Goal: Find specific page/section: Find specific page/section

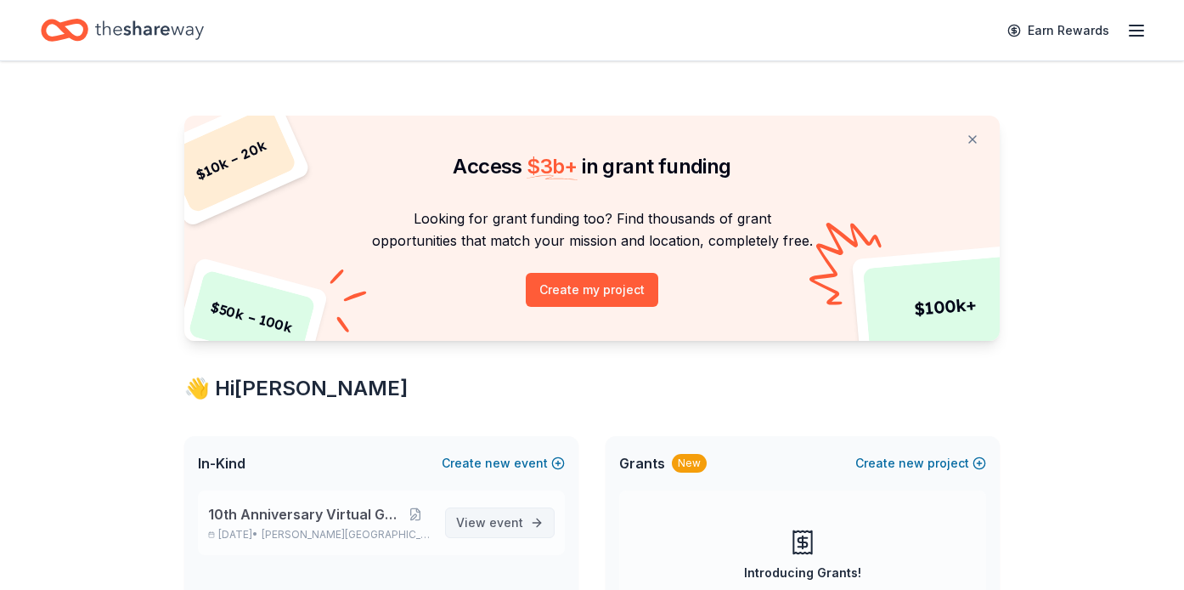
click at [514, 523] on span "event" at bounding box center [506, 522] width 34 height 14
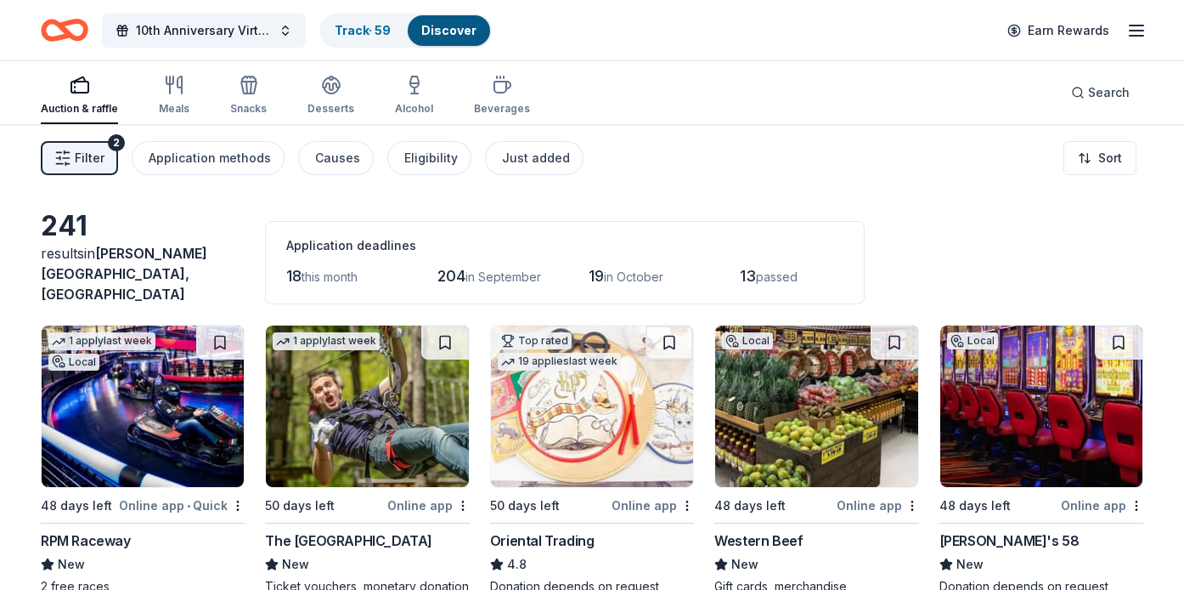
click at [538, 158] on div "Just added" at bounding box center [536, 158] width 68 height 20
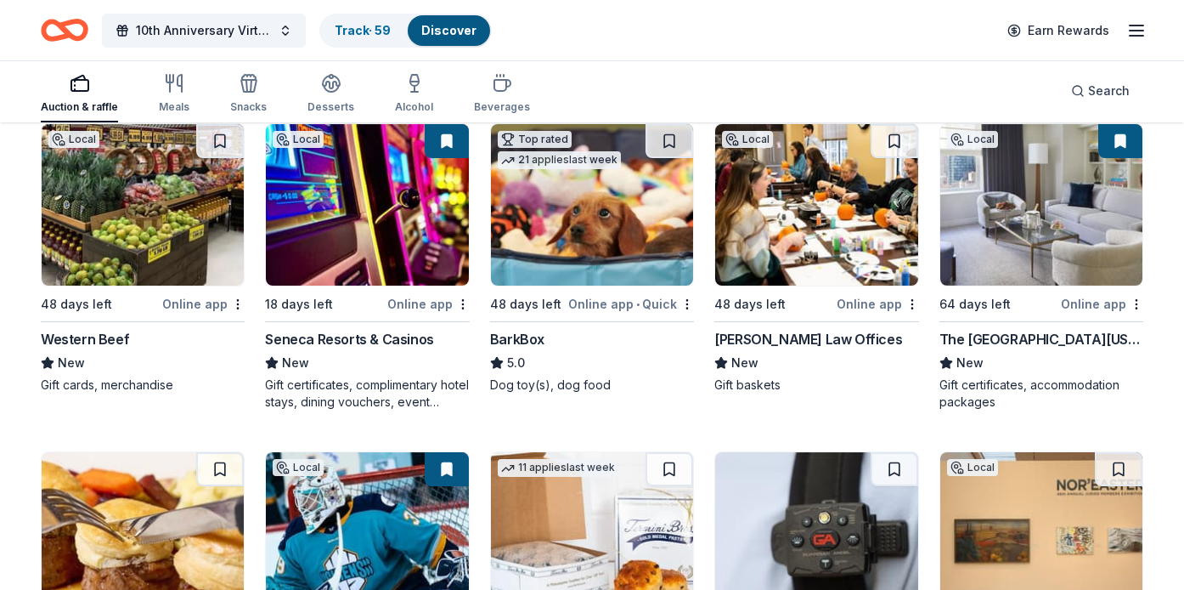
scroll to position [70, 0]
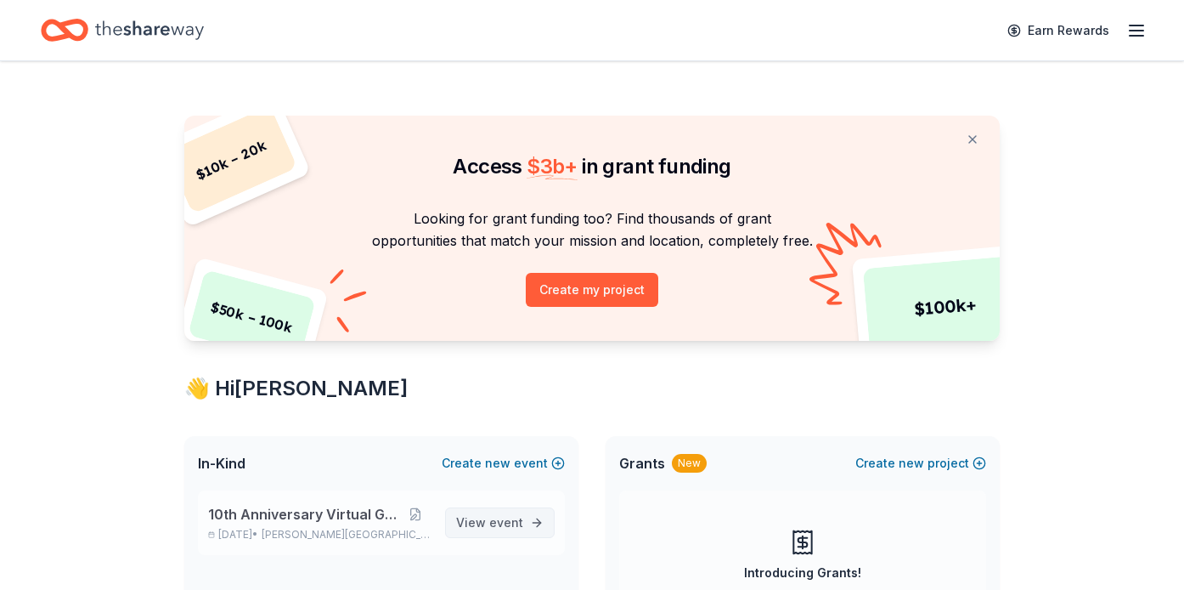
click at [466, 517] on span "View event" at bounding box center [489, 522] width 67 height 20
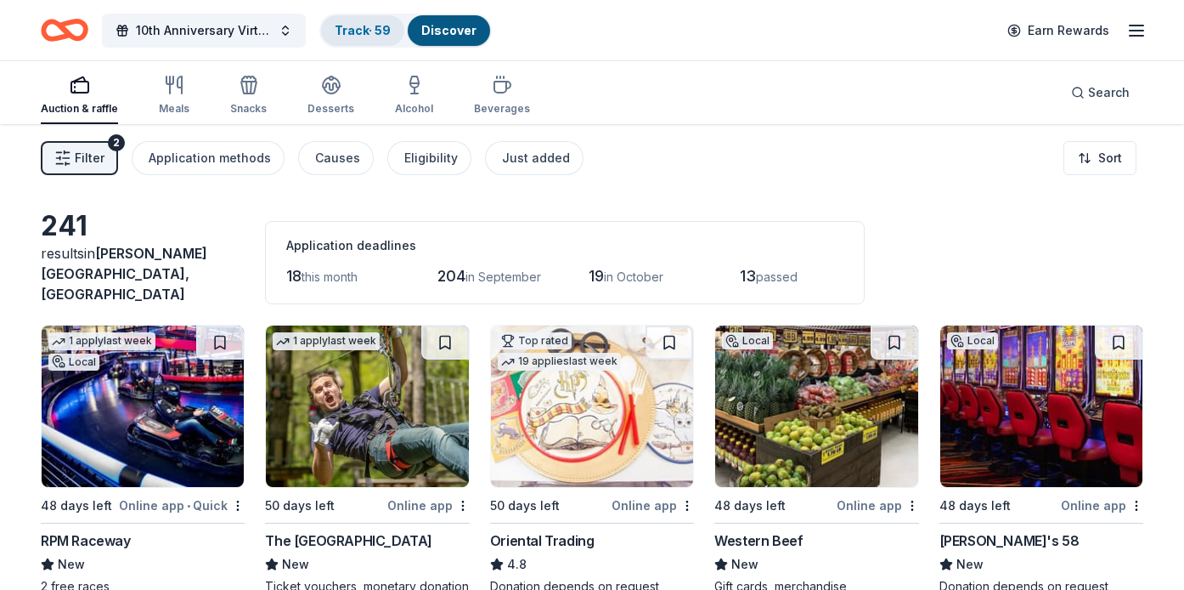
click at [373, 32] on link "Track · 59" at bounding box center [363, 30] width 56 height 14
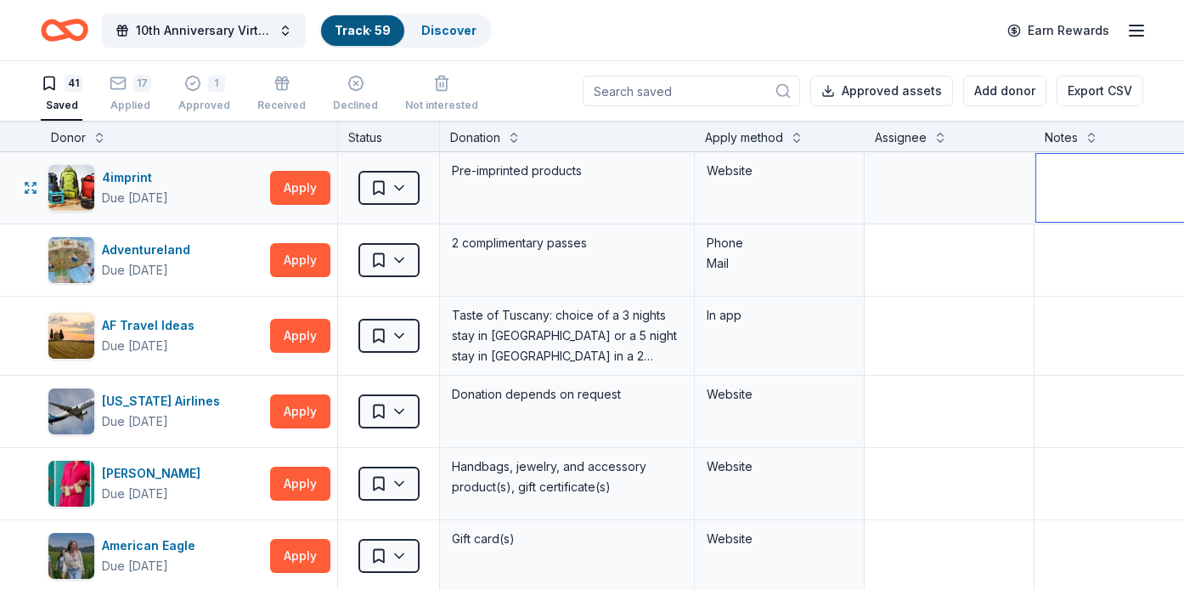
click at [1054, 194] on textarea at bounding box center [1162, 188] width 251 height 68
